Goal: Task Accomplishment & Management: Use online tool/utility

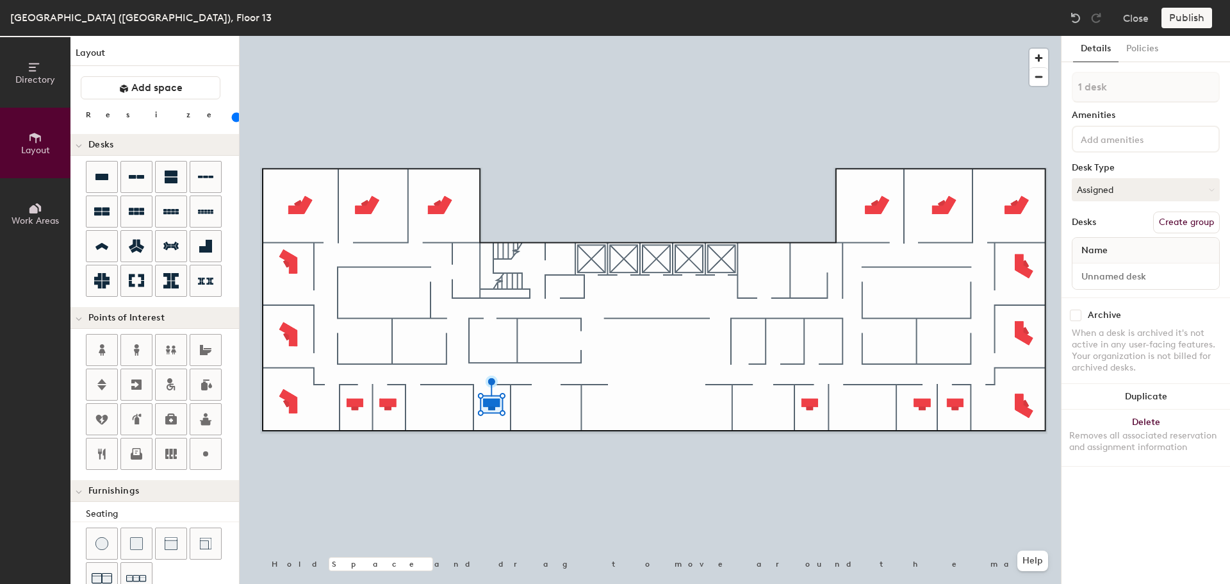
click at [1154, 389] on button "Duplicate" at bounding box center [1145, 397] width 168 height 26
click at [1200, 422] on button "Delete Removes all associated reservation and assignment information" at bounding box center [1145, 437] width 168 height 56
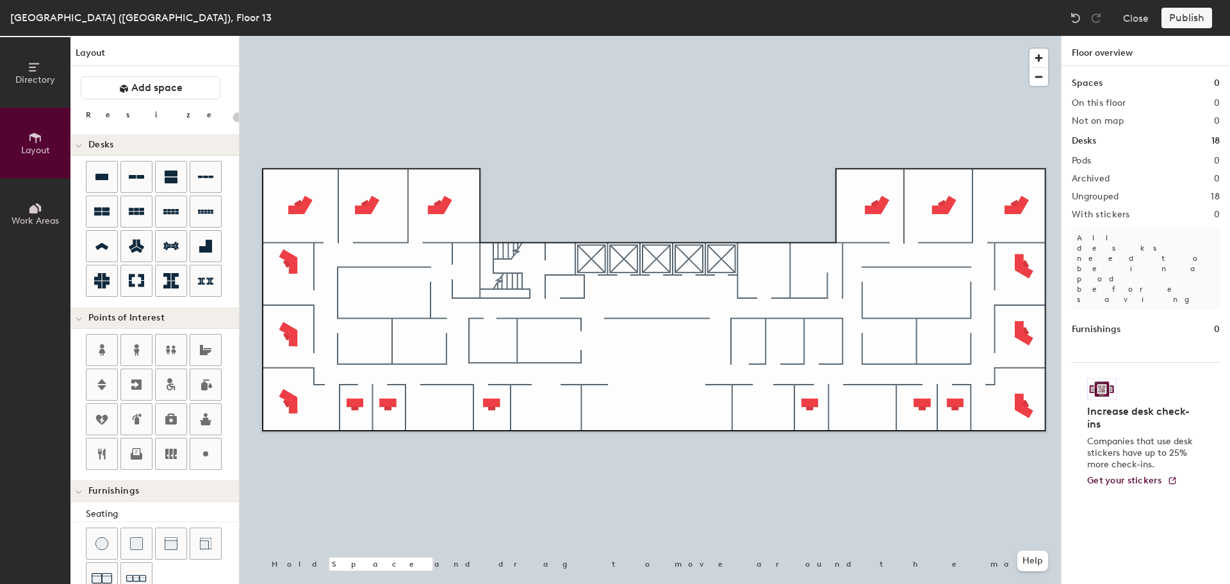
click at [106, 243] on icon at bounding box center [101, 246] width 15 height 15
type input "100"
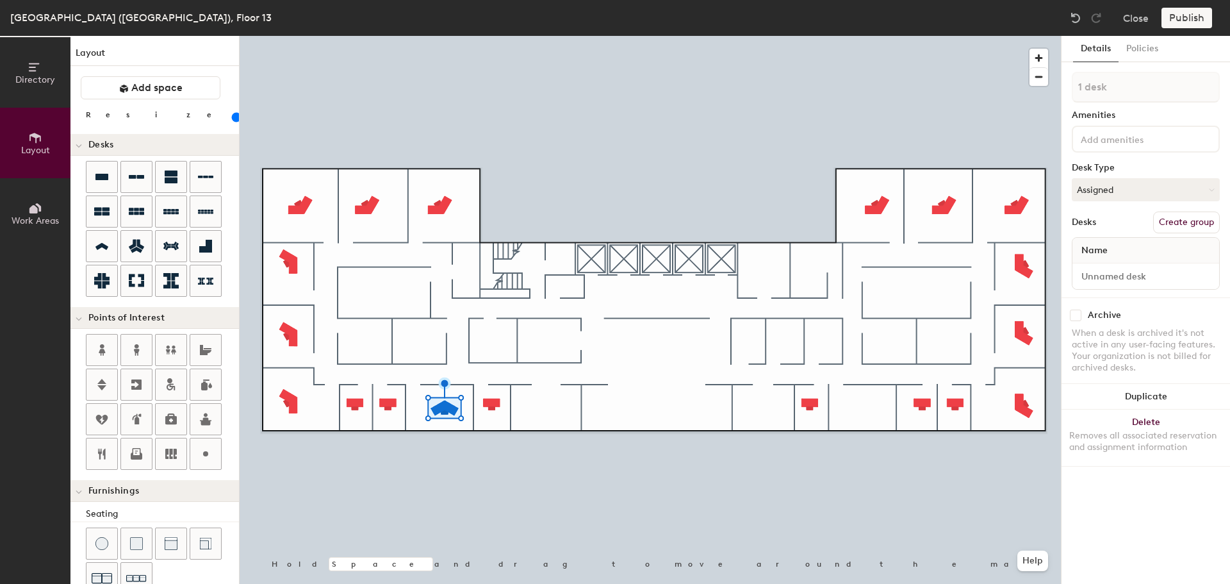
click at [1159, 391] on button "Duplicate" at bounding box center [1145, 397] width 168 height 26
type input "3 desks"
click at [1169, 397] on button "Duplicate" at bounding box center [1145, 397] width 168 height 26
click at [1173, 403] on button "Duplicate" at bounding box center [1145, 397] width 168 height 26
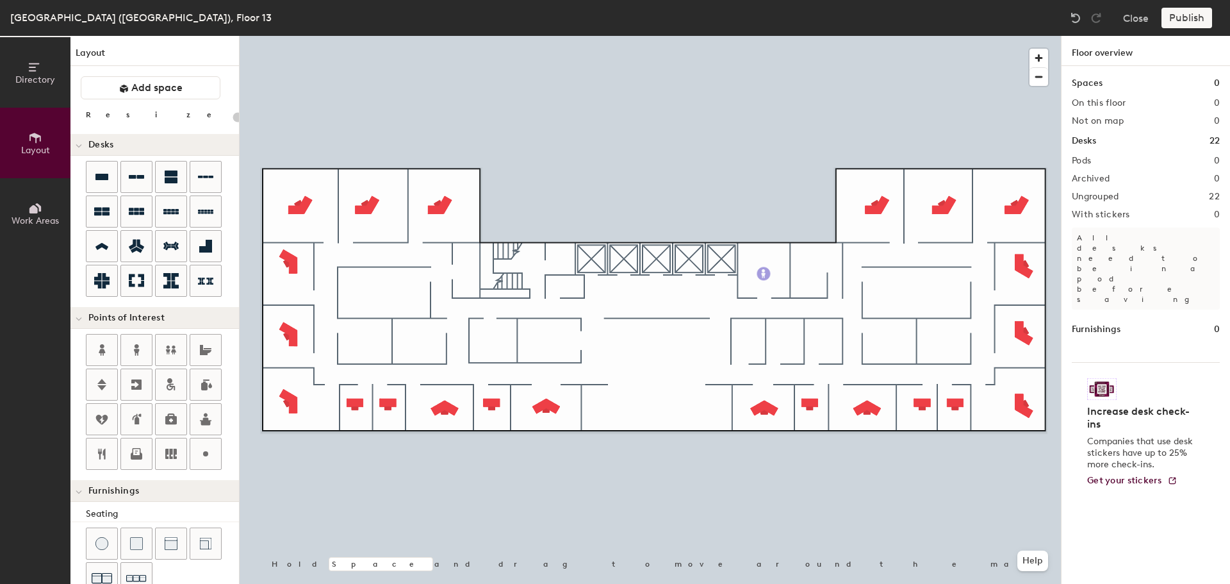
click at [764, 274] on div "Directory Layout Work Areas Layout Add space Resize Desks Points of Interest Fu…" at bounding box center [615, 310] width 1230 height 548
click at [808, 274] on div "Directory Layout Work Areas Layout Add space Resize Desks Points of Interest Fu…" at bounding box center [615, 310] width 1230 height 548
click at [835, 288] on div "Directory Layout Work Areas Layout Add space Resize Desks Points of Interest Fu…" at bounding box center [615, 310] width 1230 height 548
click at [209, 181] on icon at bounding box center [205, 176] width 15 height 15
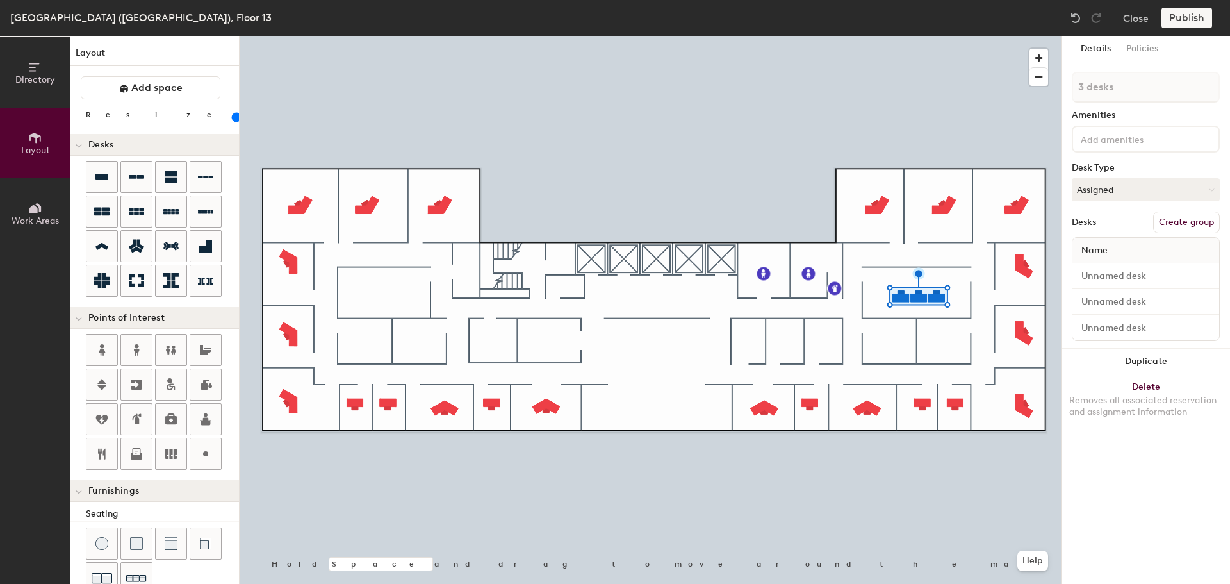
click at [1163, 360] on button "Duplicate" at bounding box center [1145, 361] width 168 height 26
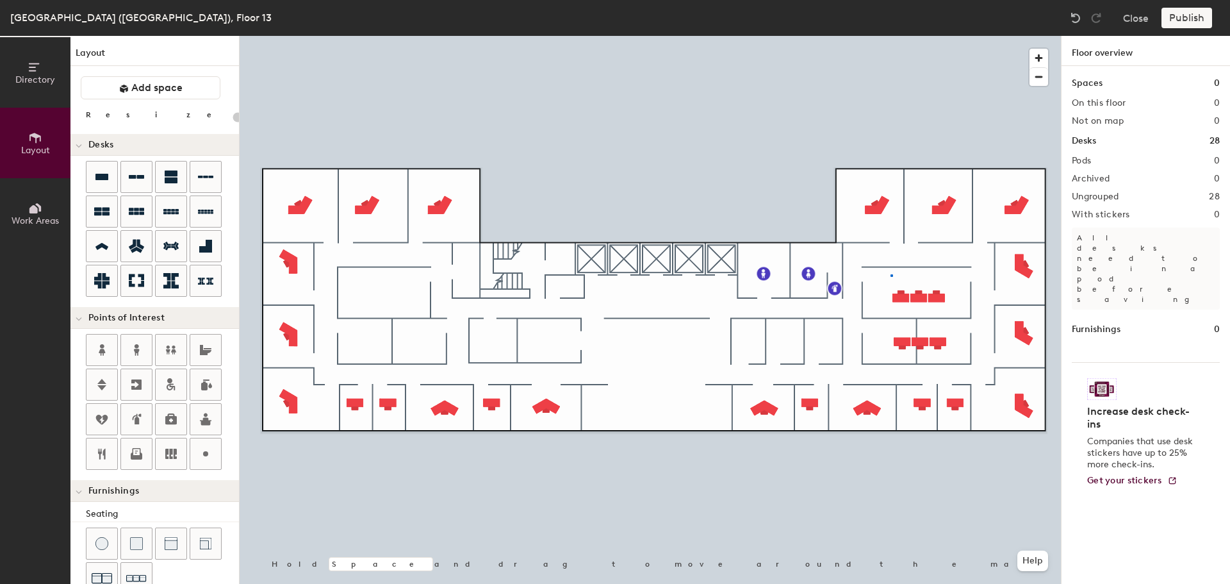
click at [890, 36] on div at bounding box center [650, 36] width 821 height 0
type input "100"
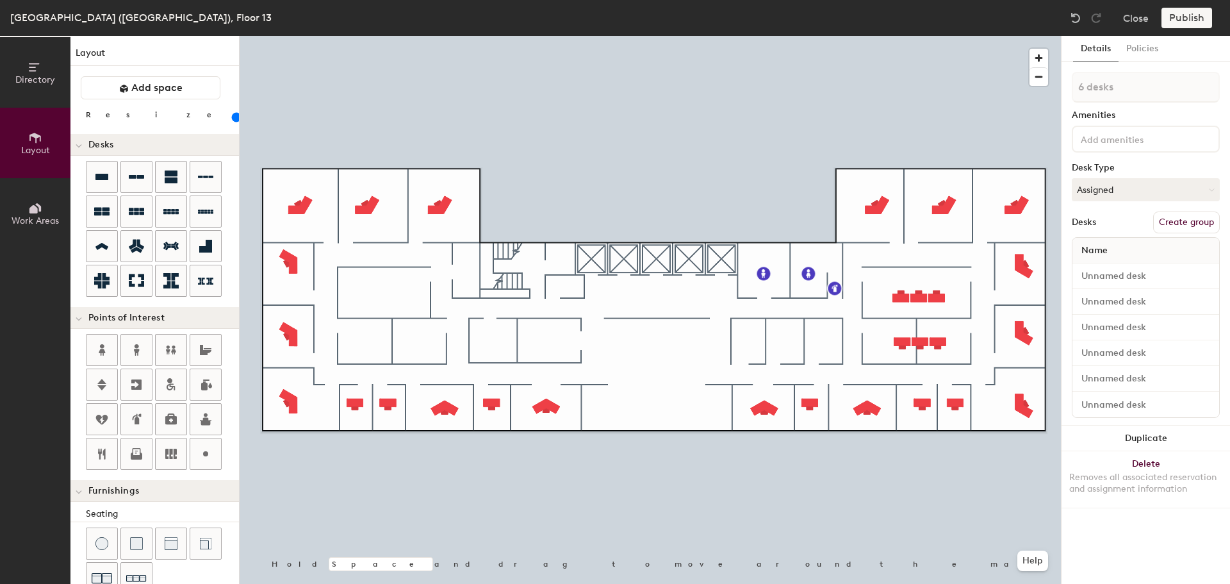
click at [1157, 441] on button "Duplicate" at bounding box center [1145, 438] width 168 height 26
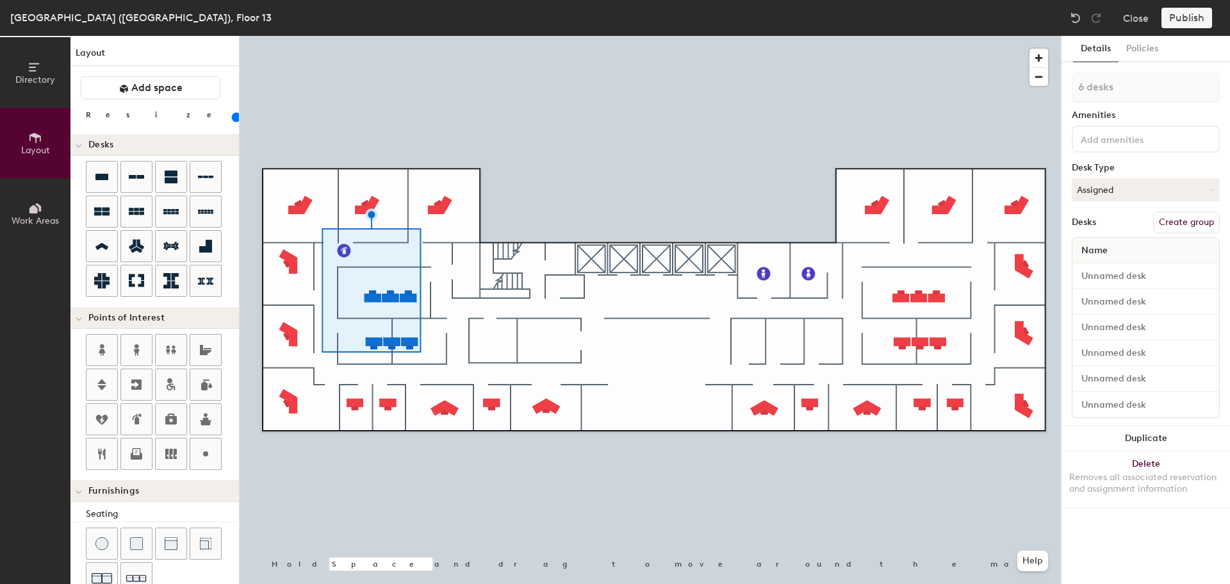
type input "1 desk"
click at [1134, 400] on button "Duplicate" at bounding box center [1145, 397] width 168 height 26
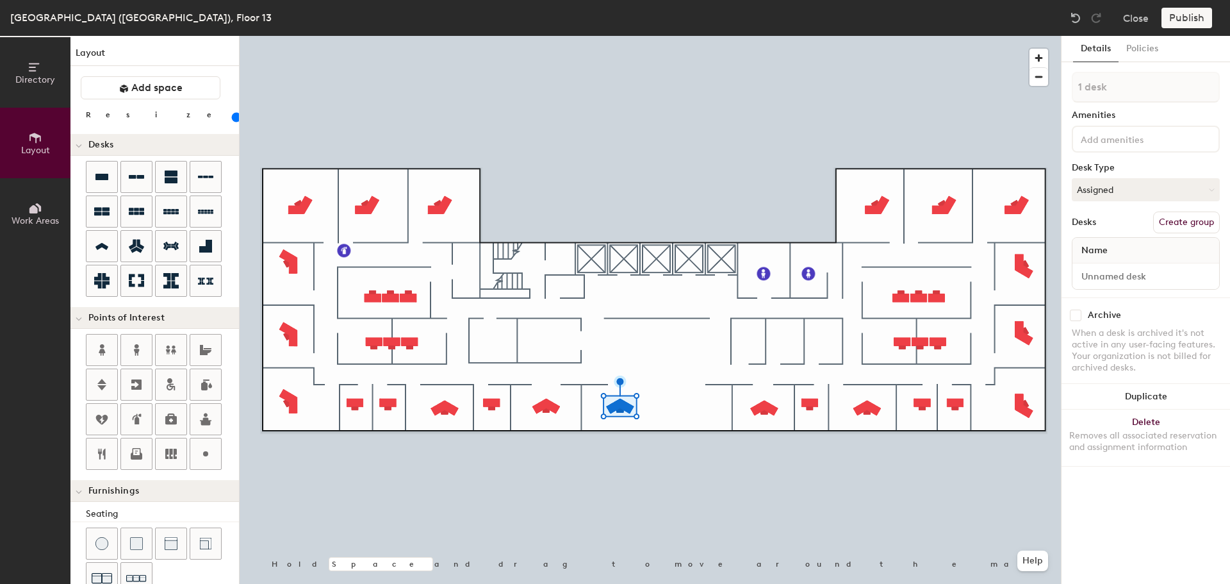
click at [1137, 387] on button "Duplicate" at bounding box center [1145, 397] width 168 height 26
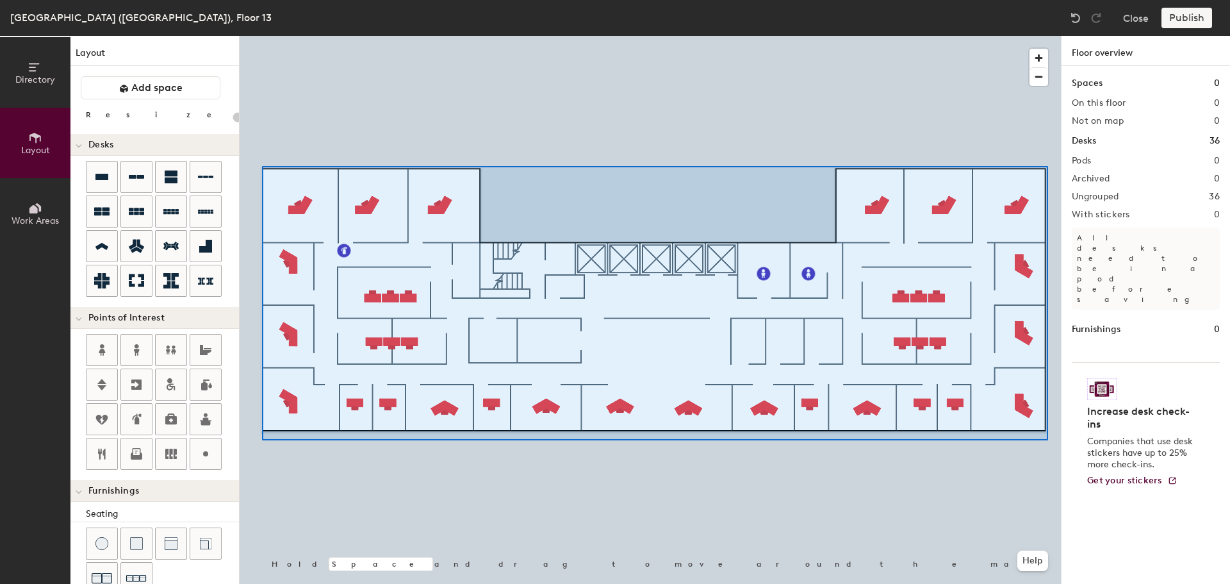
type input "100"
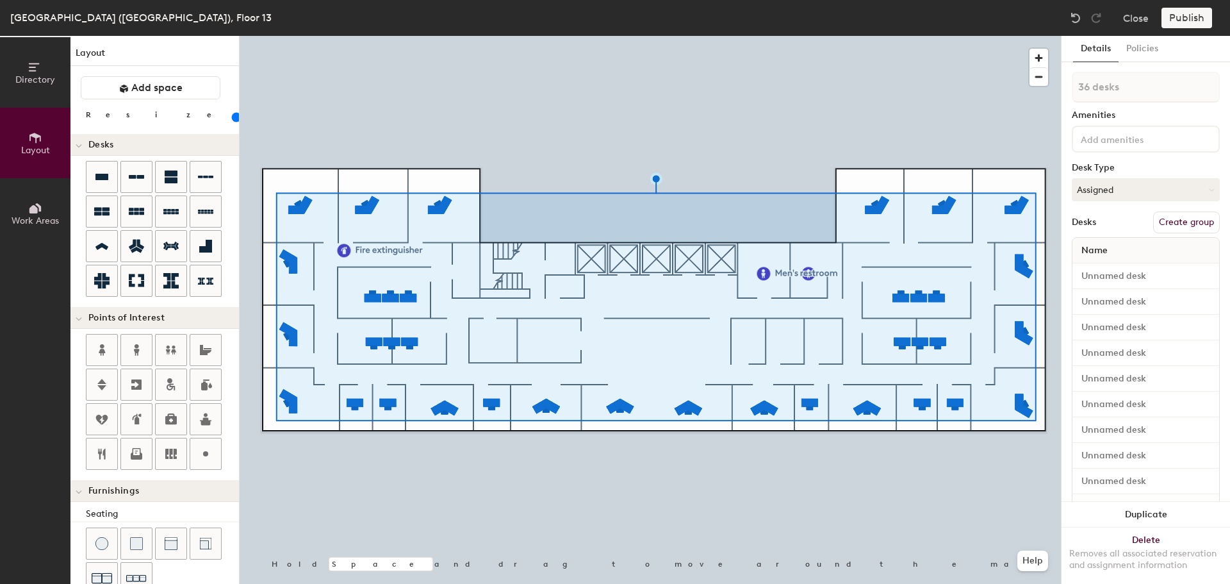
click at [1167, 220] on button "Create group" at bounding box center [1186, 222] width 67 height 22
drag, startPoint x: 1110, startPoint y: 85, endPoint x: 1039, endPoint y: 83, distance: 71.1
click at [1038, 85] on div "Directory Layout Work Areas Layout Add space Resize Desks Points of Interest Fu…" at bounding box center [615, 310] width 1230 height 548
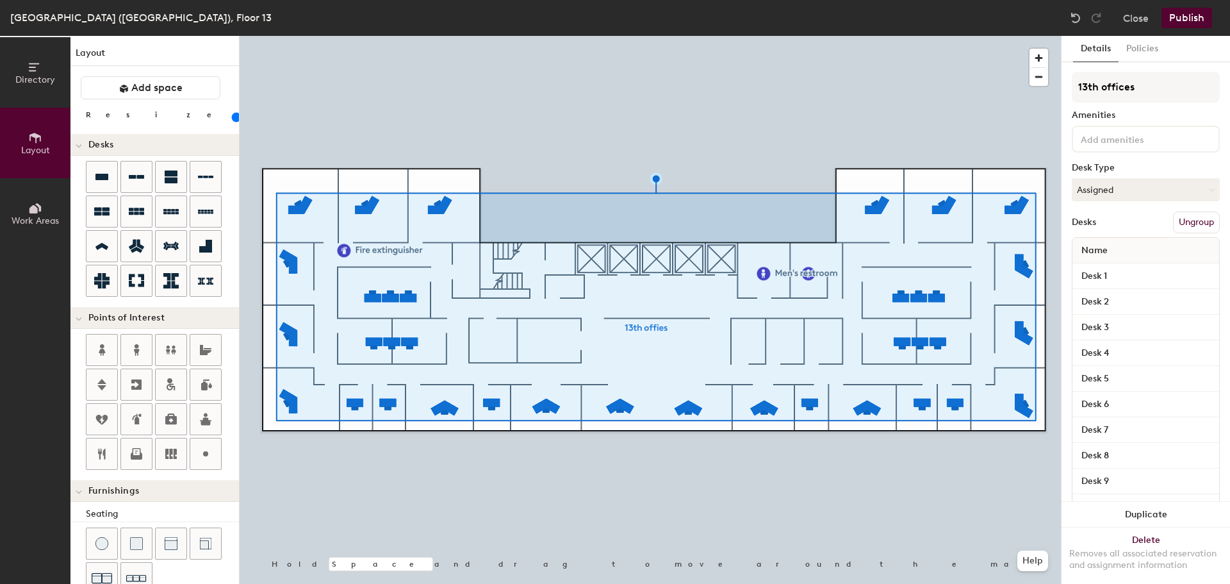
type input "13th offices"
click at [1190, 13] on button "Publish" at bounding box center [1186, 18] width 51 height 20
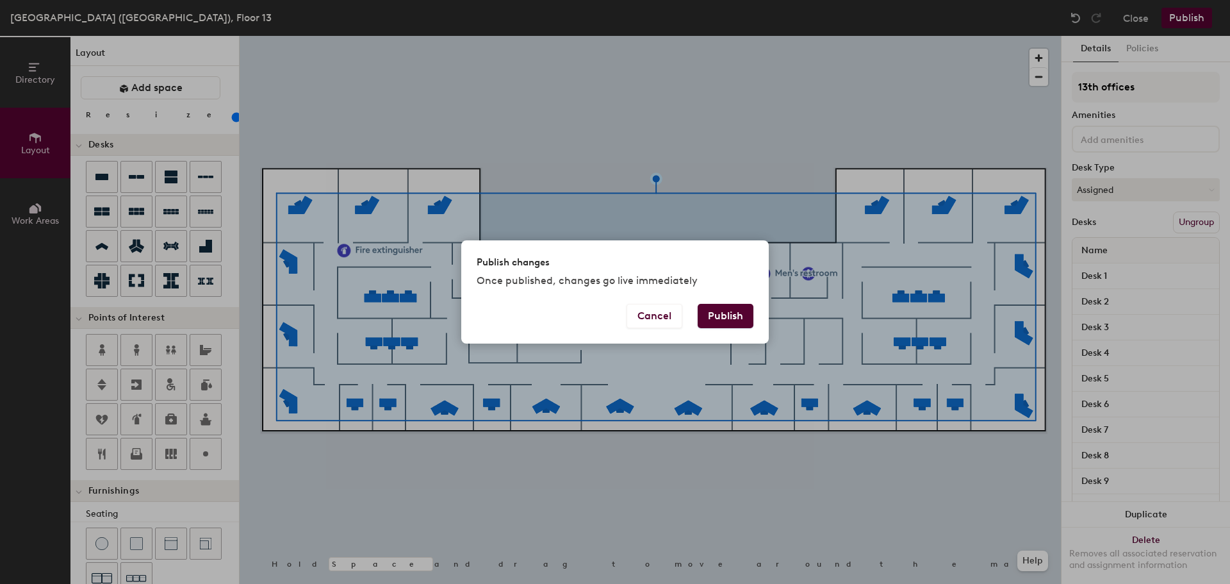
click at [729, 311] on button "Publish" at bounding box center [726, 316] width 56 height 24
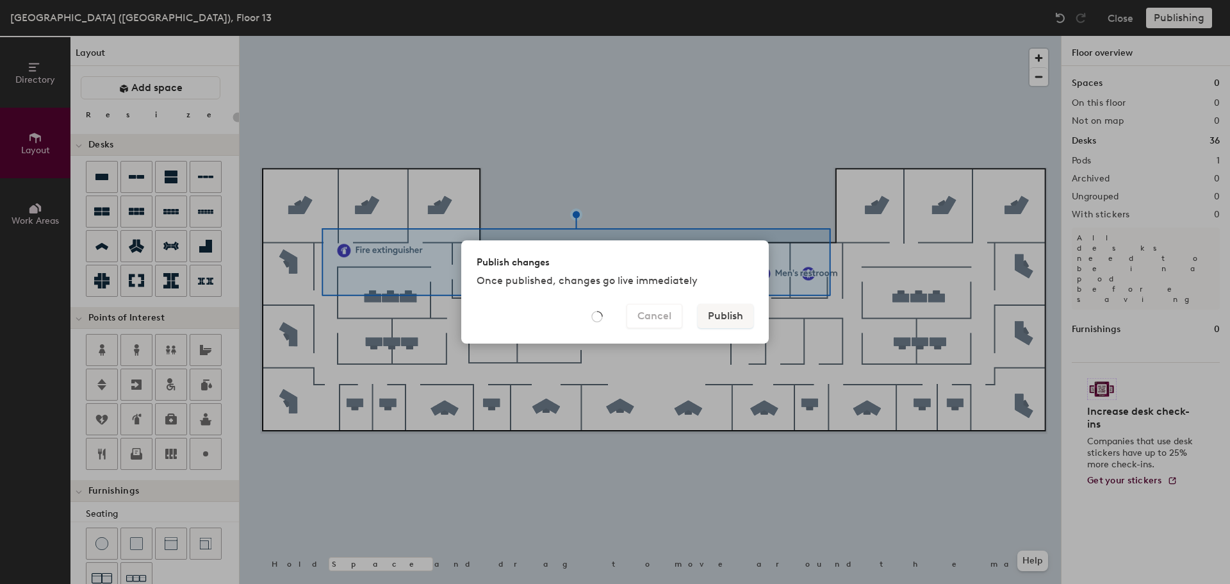
type input "20"
